Goal: Task Accomplishment & Management: Complete application form

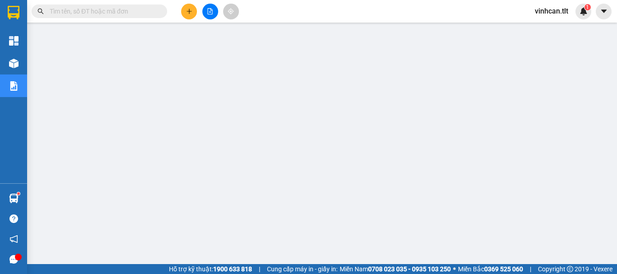
click at [122, 6] on span at bounding box center [100, 12] width 136 height 14
drag, startPoint x: 118, startPoint y: 14, endPoint x: 116, endPoint y: 5, distance: 9.9
click at [118, 14] on input "text" at bounding box center [103, 11] width 107 height 10
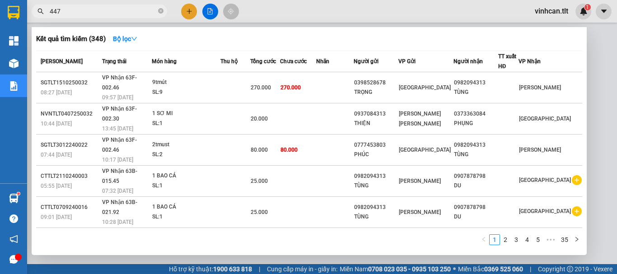
type input "4474"
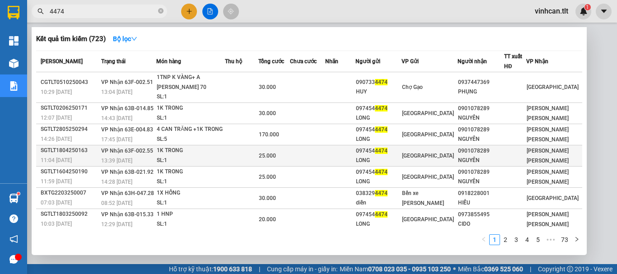
scroll to position [45, 0]
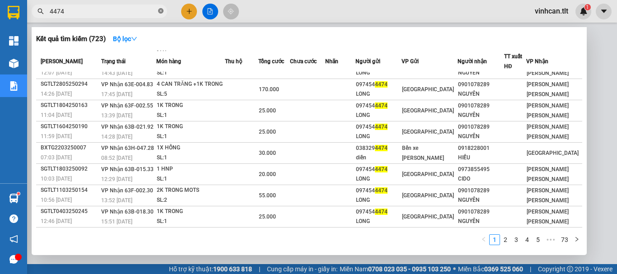
drag, startPoint x: 161, startPoint y: 10, endPoint x: 158, endPoint y: 15, distance: 5.9
click at [161, 11] on icon "close-circle" at bounding box center [160, 10] width 5 height 5
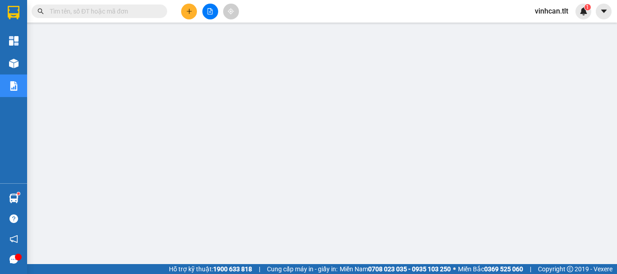
click at [131, 14] on input "text" at bounding box center [103, 11] width 107 height 10
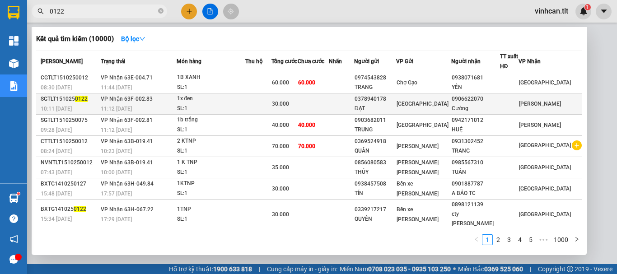
type input "0122"
click at [389, 98] on div "0378940178" at bounding box center [375, 98] width 41 height 9
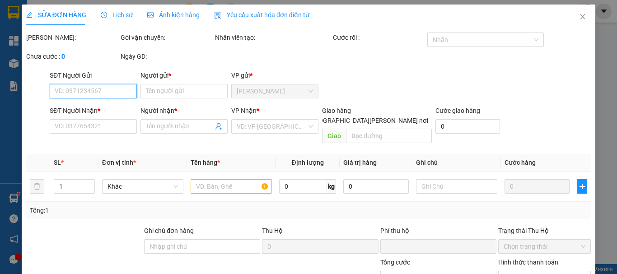
type input "0378940178"
type input "ĐẠT"
type input "0906622070"
type input "Cường"
type input "0"
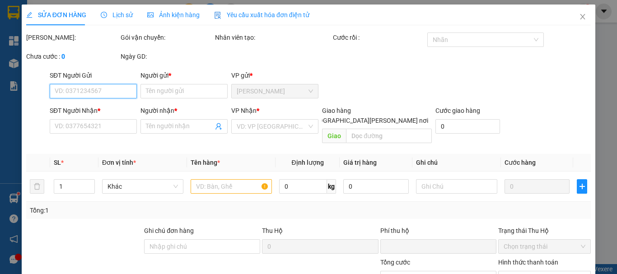
type input "30.000"
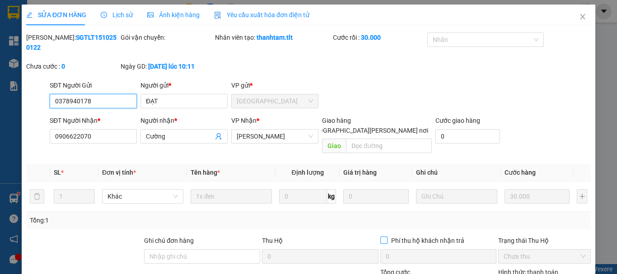
scroll to position [62, 0]
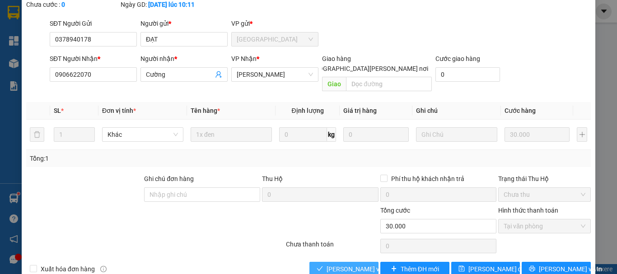
click at [332, 264] on span "[PERSON_NAME] và [PERSON_NAME] hàng" at bounding box center [388, 269] width 122 height 10
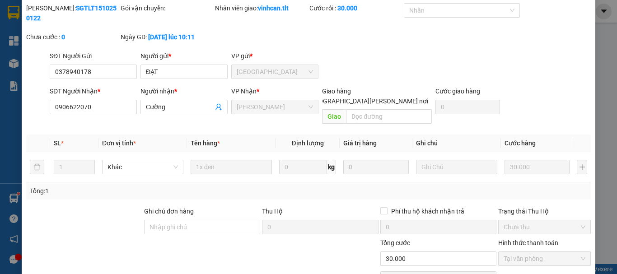
scroll to position [0, 0]
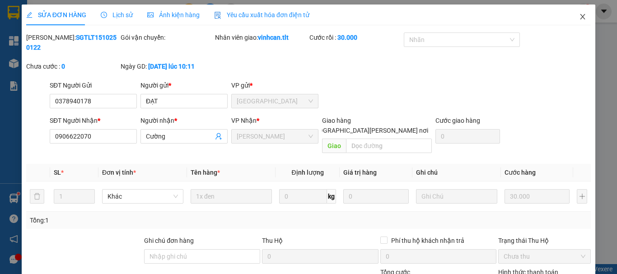
drag, startPoint x: 580, startPoint y: 13, endPoint x: 576, endPoint y: 17, distance: 5.8
click at [579, 14] on span "Close" at bounding box center [582, 17] width 25 height 25
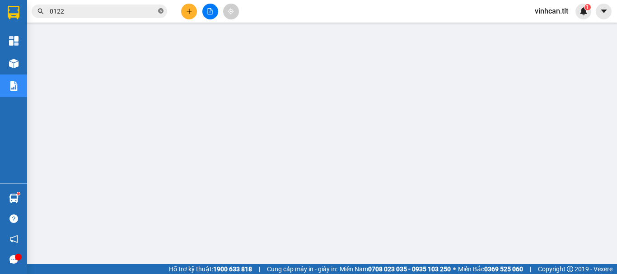
click at [159, 11] on icon "close-circle" at bounding box center [160, 10] width 5 height 5
click at [131, 14] on input "text" at bounding box center [103, 11] width 107 height 10
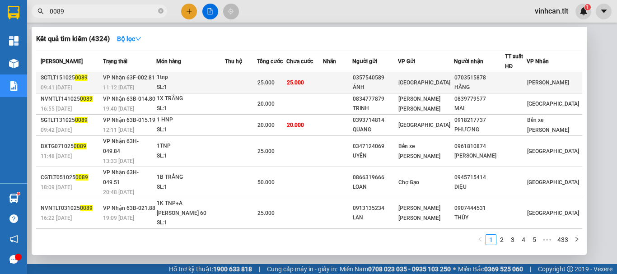
type input "0089"
click at [384, 76] on div "0357540589" at bounding box center [375, 77] width 45 height 9
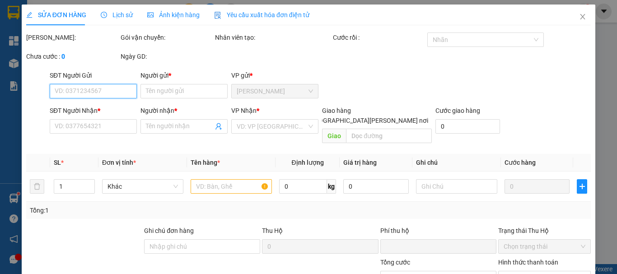
type input "0357540589"
type input "ÁNH"
type input "0703515878"
type input "HẰNG"
type input "0"
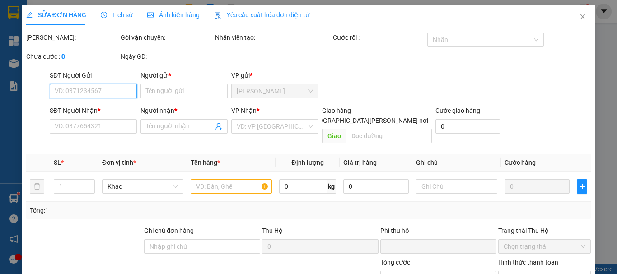
type input "25.000"
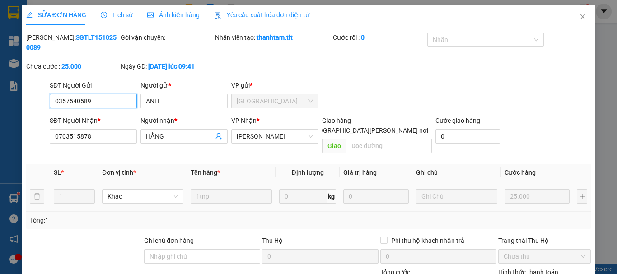
scroll to position [62, 0]
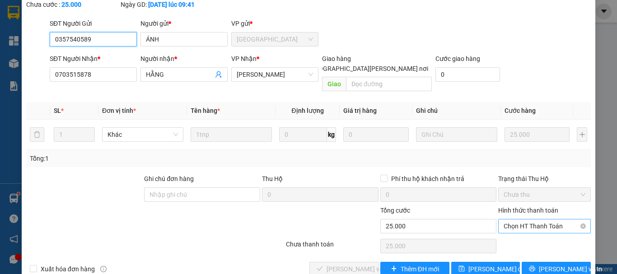
click at [513, 220] on span "Chọn HT Thanh Toán" at bounding box center [545, 227] width 82 height 14
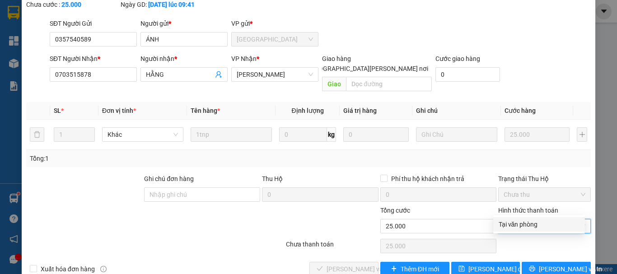
click at [519, 229] on div "Tại văn phòng" at bounding box center [539, 225] width 81 height 10
type input "0"
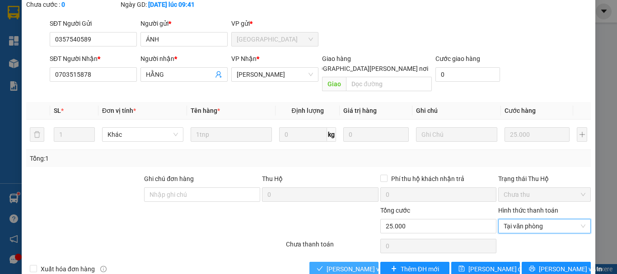
click at [361, 264] on span "[PERSON_NAME] và [PERSON_NAME] hàng" at bounding box center [388, 269] width 122 height 10
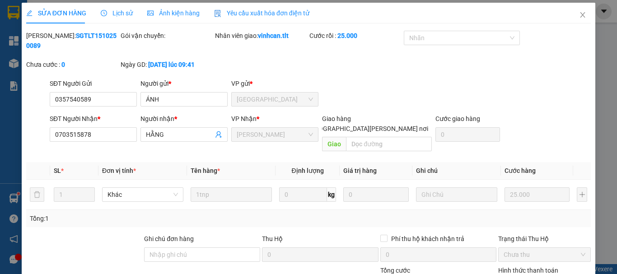
scroll to position [0, 0]
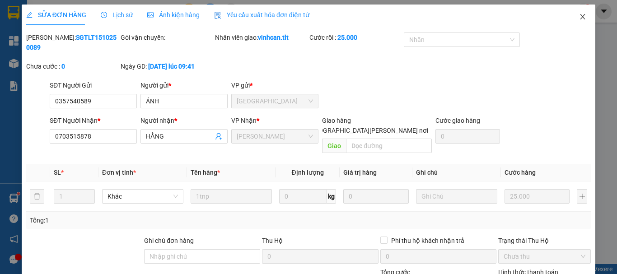
click at [579, 16] on icon "close" at bounding box center [582, 16] width 7 height 7
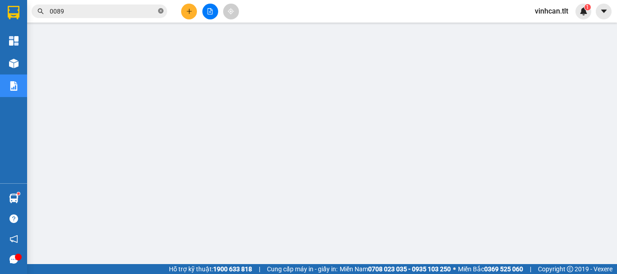
click at [161, 9] on icon "close-circle" at bounding box center [160, 10] width 5 height 5
click at [122, 12] on input "text" at bounding box center [103, 11] width 107 height 10
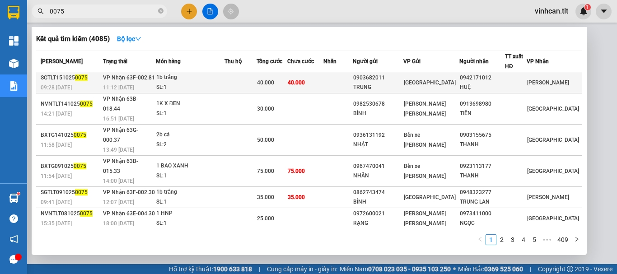
type input "0075"
click at [395, 76] on div "0903682011" at bounding box center [378, 77] width 50 height 9
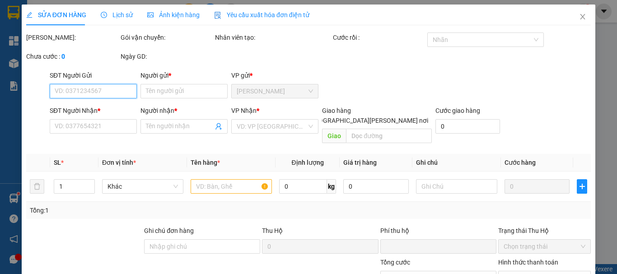
type input "0903682011"
type input "TRUNG"
type input "0942171012"
type input "HUỆ"
type input "0"
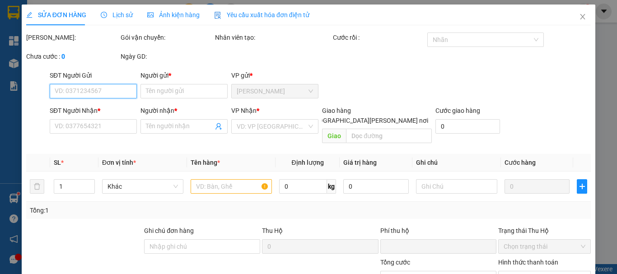
type input "40.000"
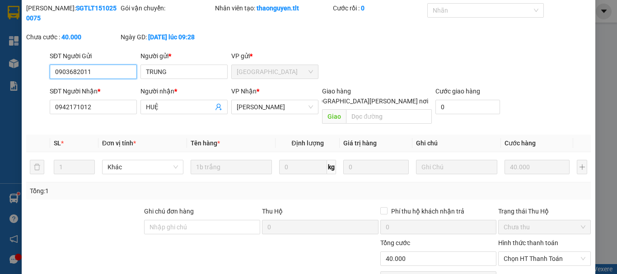
scroll to position [62, 0]
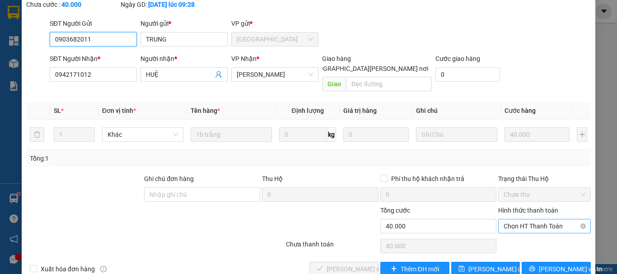
drag, startPoint x: 505, startPoint y: 202, endPoint x: 511, endPoint y: 209, distance: 9.3
click at [507, 220] on span "Chọn HT Thanh Toán" at bounding box center [545, 227] width 82 height 14
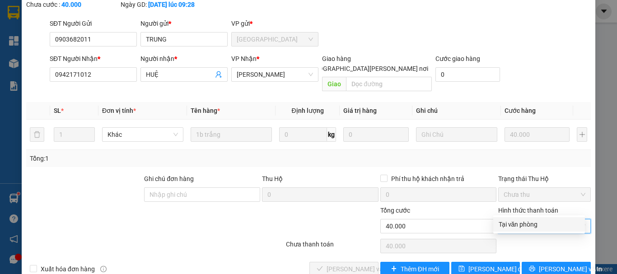
drag, startPoint x: 517, startPoint y: 221, endPoint x: 452, endPoint y: 234, distance: 66.3
click at [517, 221] on div "Tại văn phòng" at bounding box center [539, 225] width 81 height 10
type input "0"
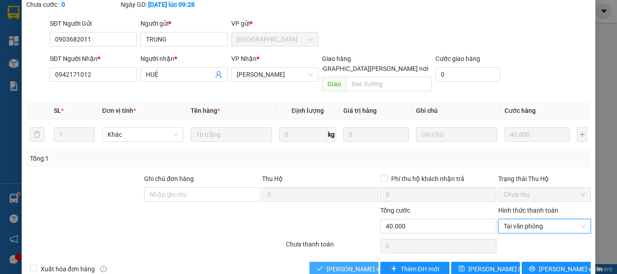
click at [362, 264] on span "[PERSON_NAME] và [PERSON_NAME] hàng" at bounding box center [388, 269] width 122 height 10
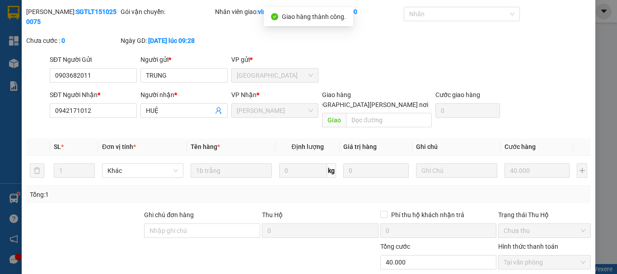
scroll to position [0, 0]
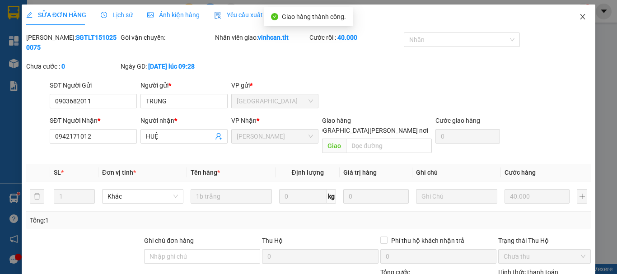
drag, startPoint x: 576, startPoint y: 14, endPoint x: 563, endPoint y: 17, distance: 13.8
click at [579, 15] on icon "close" at bounding box center [582, 16] width 7 height 7
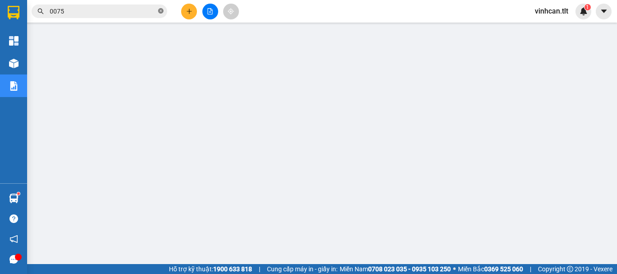
click at [162, 9] on icon "close-circle" at bounding box center [160, 10] width 5 height 5
click at [118, 10] on input "text" at bounding box center [103, 11] width 107 height 10
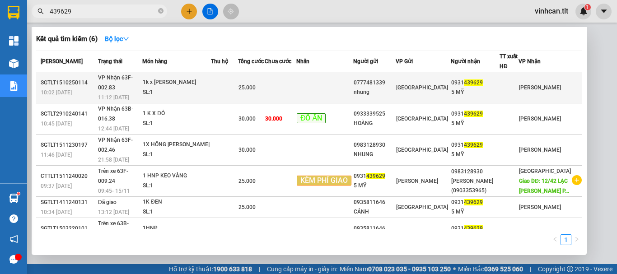
type input "439629"
click at [395, 78] on div "0777481339" at bounding box center [375, 82] width 42 height 9
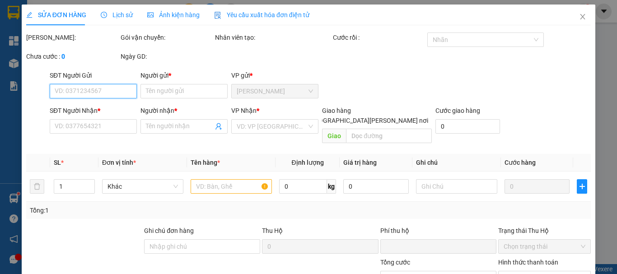
type input "0777481339"
type input "nhung"
type input "0931439629"
type input "5 MỸ"
type input "0"
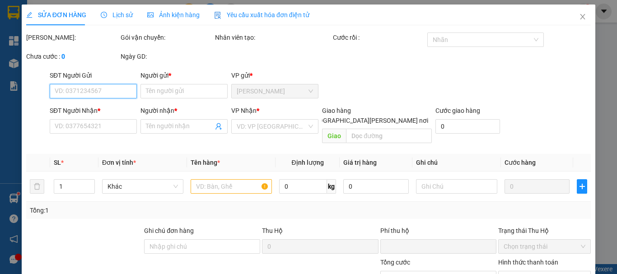
type input "25.000"
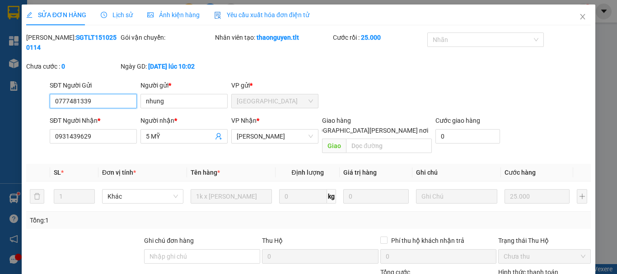
scroll to position [62, 0]
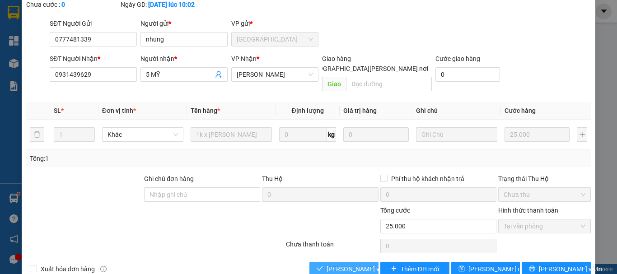
click at [354, 264] on span "[PERSON_NAME] và [PERSON_NAME] hàng" at bounding box center [388, 269] width 122 height 10
